Goal: Task Accomplishment & Management: Complete application form

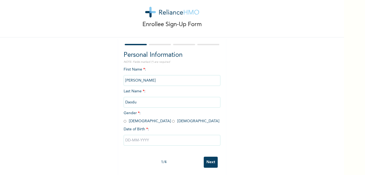
scroll to position [14, 0]
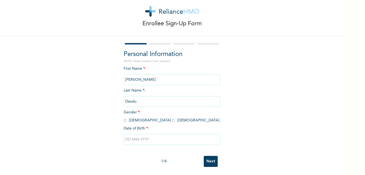
click at [172, 118] on input "radio" at bounding box center [173, 120] width 3 height 5
radio input "true"
click at [144, 136] on input "text" at bounding box center [172, 139] width 97 height 11
select select "9"
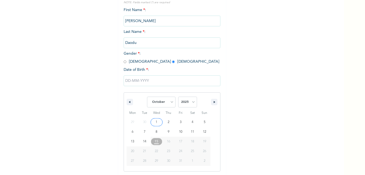
scroll to position [70, 0]
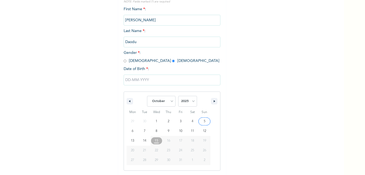
type input "[DATE]"
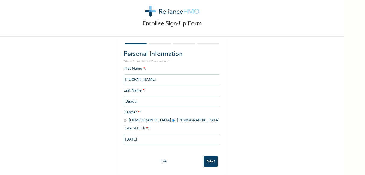
scroll to position [14, 0]
click at [151, 136] on input "[DATE]" at bounding box center [172, 139] width 97 height 11
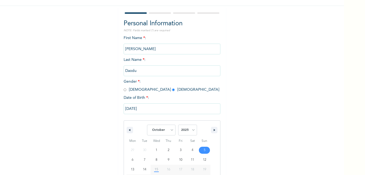
scroll to position [70, 0]
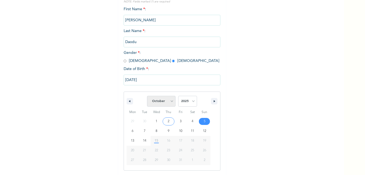
click at [169, 101] on select "January February March April May June July August September October November De…" at bounding box center [161, 101] width 28 height 11
click at [147, 96] on select "January February March April May June July August September October November De…" at bounding box center [161, 101] width 28 height 11
click at [191, 101] on select "2025 2024 2023 2022 2021 2020 2019 2018 2017 2016 2015 2014 2013 2012 2011 2010…" at bounding box center [187, 101] width 19 height 11
click at [168, 103] on select "January February March April May June July August September October November De…" at bounding box center [161, 101] width 28 height 11
click at [147, 96] on select "January February March April May June July August September October November De…" at bounding box center [161, 101] width 28 height 11
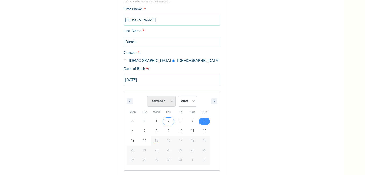
click at [169, 100] on select "January February March April May June July August September October November De…" at bounding box center [161, 101] width 28 height 11
click at [147, 96] on select "January February March April May June July August September October November De…" at bounding box center [161, 101] width 28 height 11
select select "9"
click at [167, 90] on div "January February March April May June July August September October November [D…" at bounding box center [172, 129] width 97 height 83
click at [189, 99] on select "2025 2024 2023 2022 2021 2020 2019 2018 2017 2016 2015 2014 2013 2012 2011 2010…" at bounding box center [187, 101] width 19 height 11
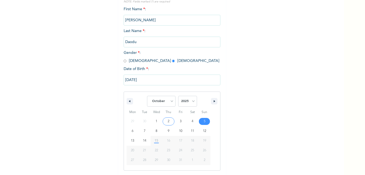
select select "1985"
click at [178, 96] on select "2025 2024 2023 2022 2021 2020 2019 2018 2017 2016 2015 2014 2013 2012 2011 2010…" at bounding box center [187, 101] width 19 height 11
type input "[DATE]"
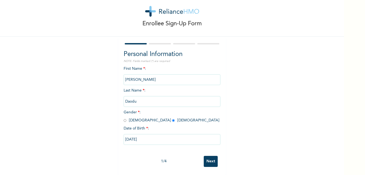
scroll to position [14, 0]
click at [145, 135] on input "[DATE]" at bounding box center [172, 139] width 97 height 11
select select "9"
select select "1985"
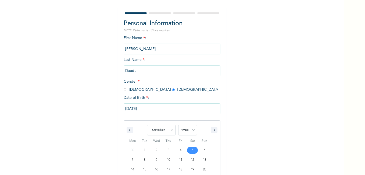
scroll to position [70, 0]
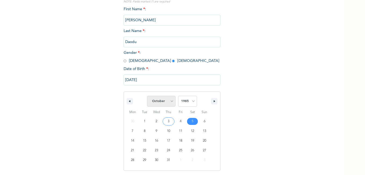
click at [170, 101] on select "January February March April May June July August September October November De…" at bounding box center [161, 101] width 28 height 11
select select "11"
click at [147, 96] on select "January February March April May June July August September October November De…" at bounding box center [161, 101] width 28 height 11
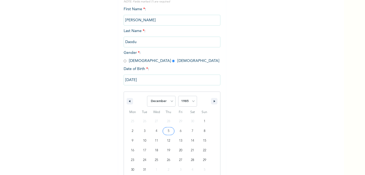
type input "[DATE]"
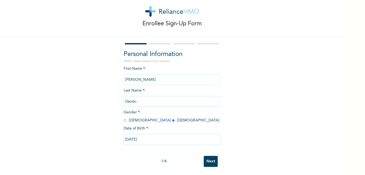
scroll to position [14, 0]
click at [213, 156] on input "Next" at bounding box center [211, 161] width 14 height 11
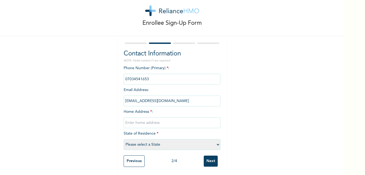
click at [171, 117] on input "text" at bounding box center [172, 122] width 97 height 11
type input "[STREET_ADDRESS]"
click at [169, 140] on select "Please select a State [PERSON_NAME] (FCT) [PERSON_NAME] Ibom [GEOGRAPHIC_DATA] …" at bounding box center [172, 144] width 97 height 11
select select "25"
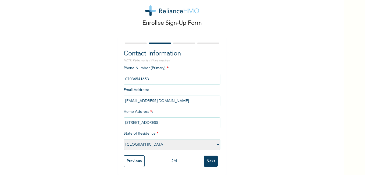
click at [124, 139] on select "Please select a State [PERSON_NAME] (FCT) [PERSON_NAME] Ibom [GEOGRAPHIC_DATA] …" at bounding box center [172, 144] width 97 height 11
click at [211, 156] on input "Next" at bounding box center [211, 160] width 14 height 11
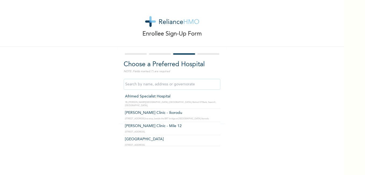
click at [196, 84] on input "text" at bounding box center [172, 84] width 97 height 11
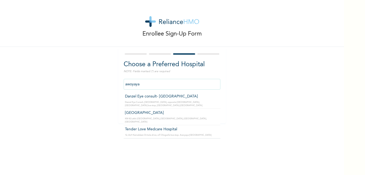
type input "Tender Love Medcare Hospital"
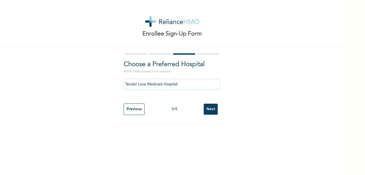
click at [210, 106] on input "Next" at bounding box center [211, 109] width 14 height 11
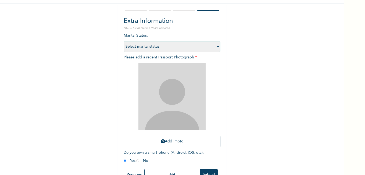
scroll to position [34, 0]
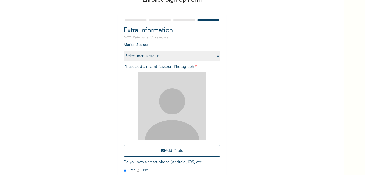
click at [216, 56] on select "Select marital status [DEMOGRAPHIC_DATA] Married [DEMOGRAPHIC_DATA] Widow/[DEMO…" at bounding box center [172, 56] width 97 height 11
select select "2"
click at [124, 51] on select "Select marital status [DEMOGRAPHIC_DATA] Married [DEMOGRAPHIC_DATA] Widow/[DEMO…" at bounding box center [172, 56] width 97 height 11
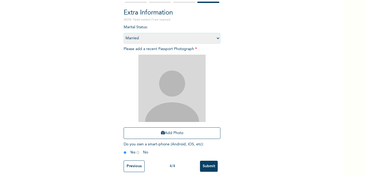
scroll to position [61, 0]
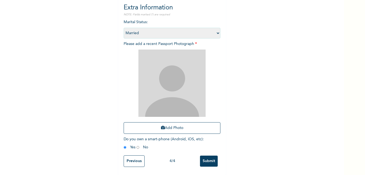
click at [203, 156] on input "Submit" at bounding box center [209, 160] width 18 height 11
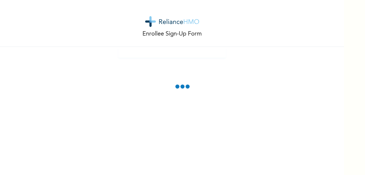
scroll to position [31, 0]
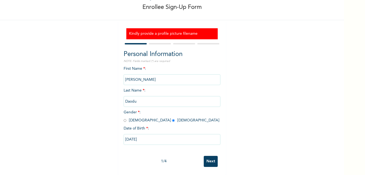
click at [145, 74] on input "[PERSON_NAME]" at bounding box center [172, 79] width 97 height 11
click at [209, 156] on input "Next" at bounding box center [211, 161] width 14 height 11
select select "25"
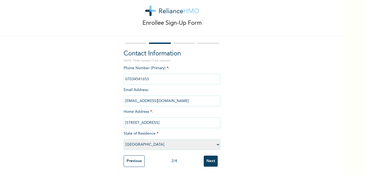
scroll to position [15, 0]
click at [207, 156] on input "Next" at bounding box center [211, 160] width 14 height 11
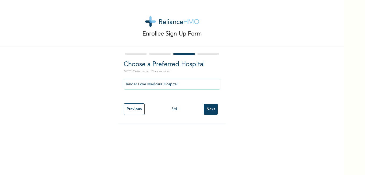
click at [212, 108] on input "Next" at bounding box center [211, 109] width 14 height 11
select select "2"
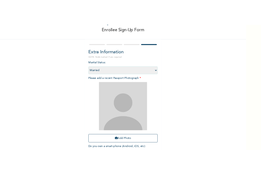
scroll to position [61, 0]
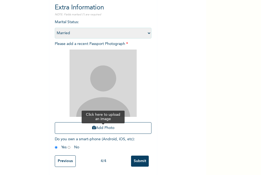
click at [110, 122] on button "Add Photo" at bounding box center [103, 128] width 97 height 12
click at [100, 124] on button "Add Photo" at bounding box center [103, 128] width 97 height 12
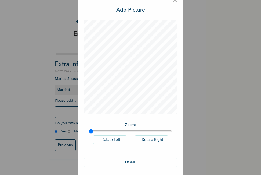
scroll to position [13, 0]
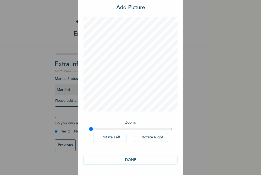
click at [130, 159] on button "DONE" at bounding box center [131, 159] width 94 height 9
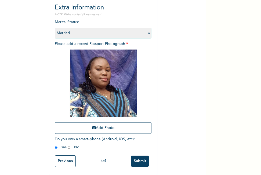
scroll to position [61, 0]
click at [139, 155] on input "Submit" at bounding box center [140, 160] width 18 height 11
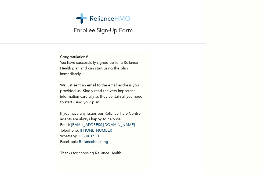
scroll to position [0, 0]
